Goal: Information Seeking & Learning: Learn about a topic

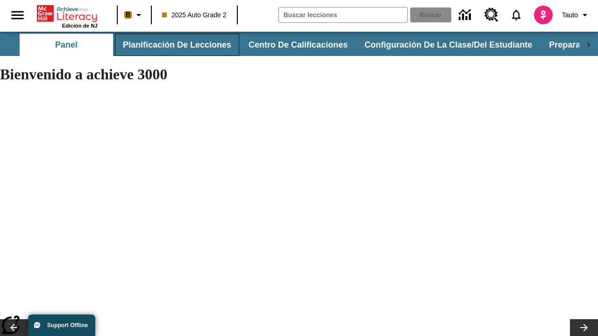
click at [175, 45] on button "Planificación de lecciones" at bounding box center [177, 45] width 124 height 22
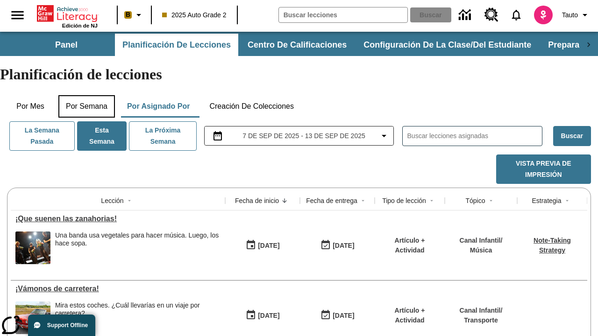
click at [87, 95] on button "Por semana" at bounding box center [86, 106] width 57 height 22
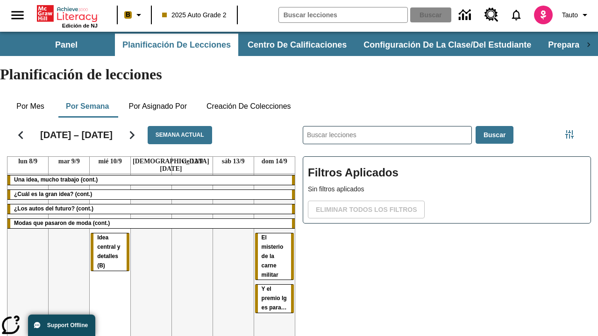
drag, startPoint x: 103, startPoint y: 195, endPoint x: 274, endPoint y: 232, distance: 175.3
click at [274, 232] on tr "Una idea, mucho trabajo (cont.) ¿Cuál es la gran idea? (cont.) ¿Los autos del f…" at bounding box center [150, 274] width 287 height 201
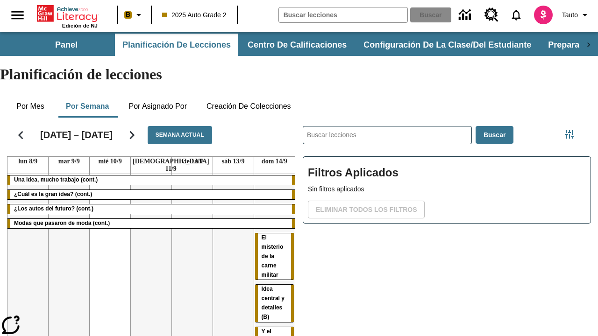
click at [267, 286] on span "Idea central y detalles (B)" at bounding box center [273, 303] width 23 height 35
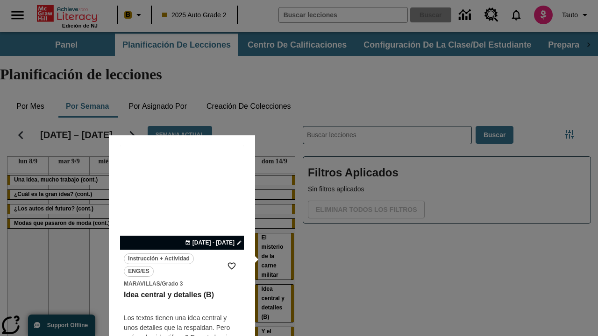
scroll to position [58, 0]
